Goal: Transaction & Acquisition: Purchase product/service

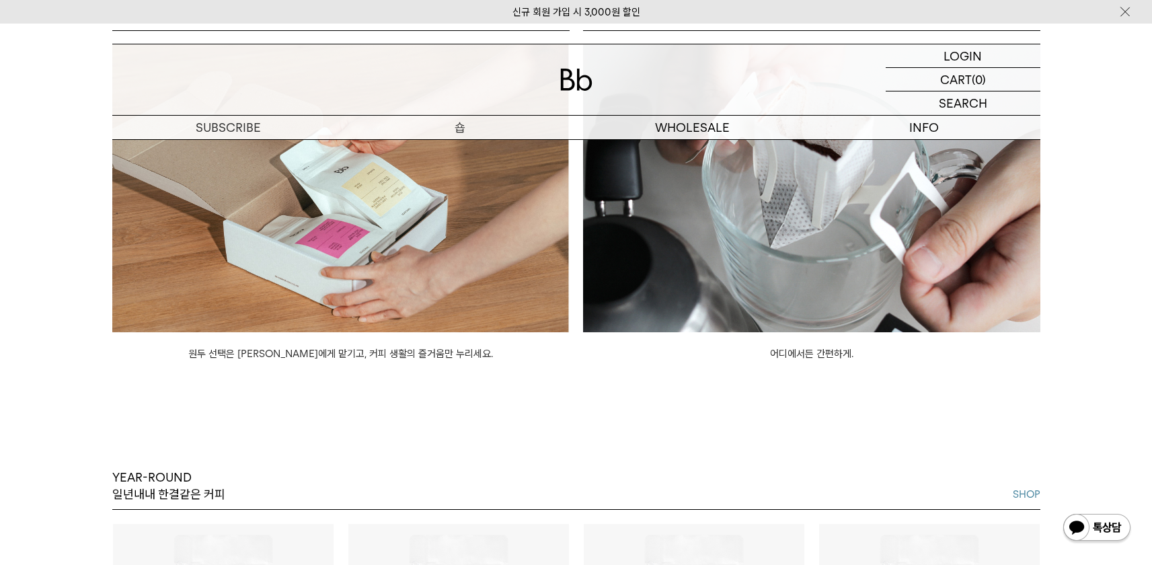
click at [468, 130] on p "숍" at bounding box center [460, 128] width 232 height 24
click at [461, 129] on p "숍" at bounding box center [460, 128] width 232 height 24
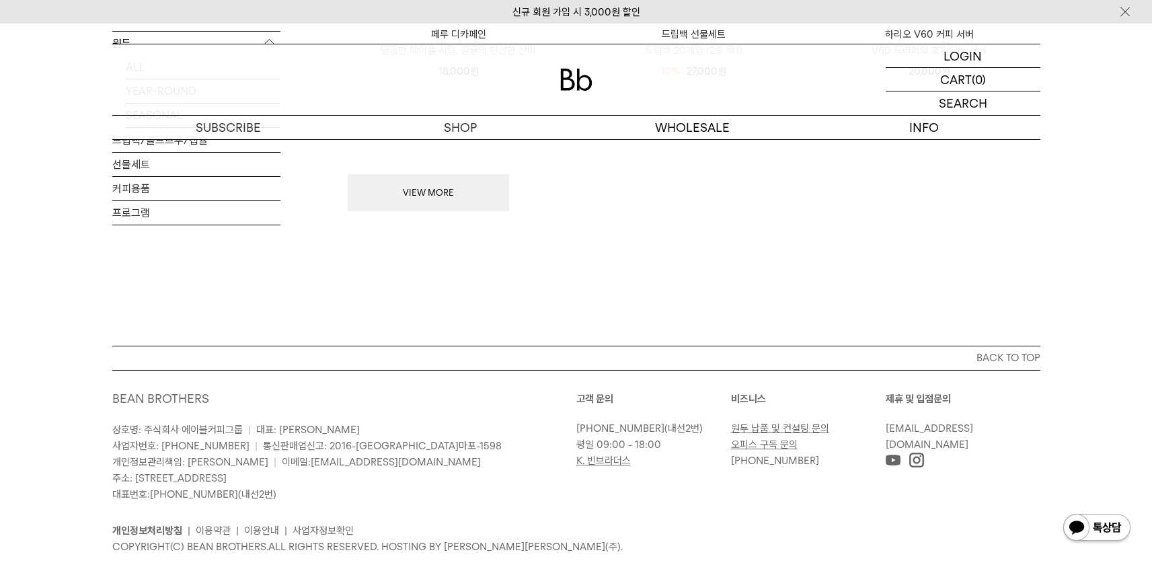
scroll to position [1990, 0]
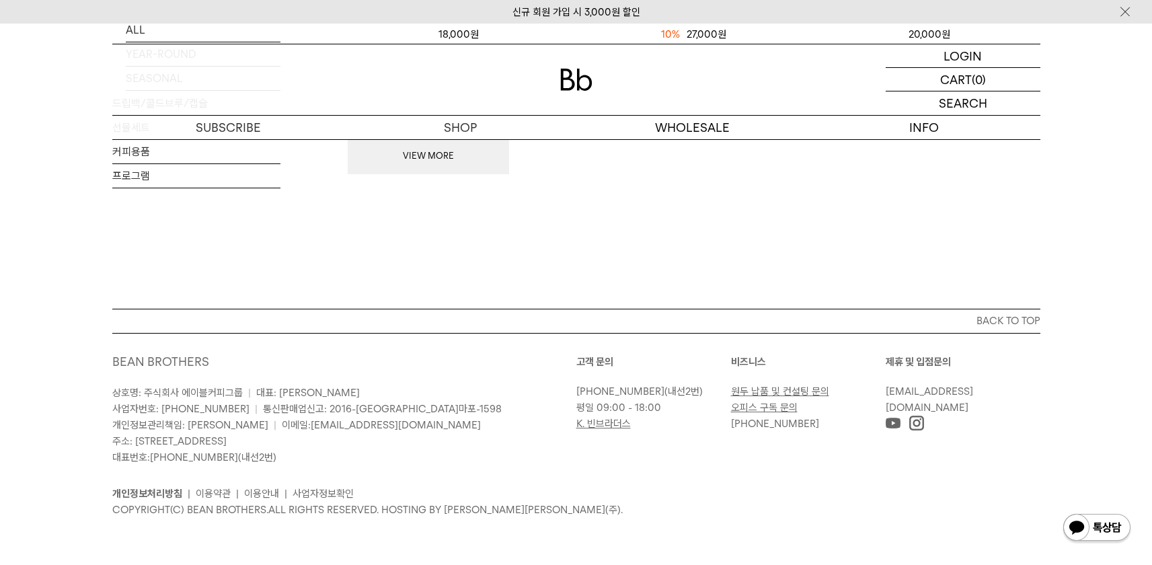
click at [923, 423] on img at bounding box center [916, 423] width 15 height 15
